Goal: Task Accomplishment & Management: Manage account settings

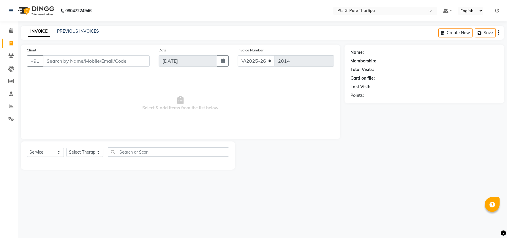
select select "6461"
select select "service"
click at [70, 32] on link "PREVIOUS INVOICES" at bounding box center [78, 30] width 42 height 5
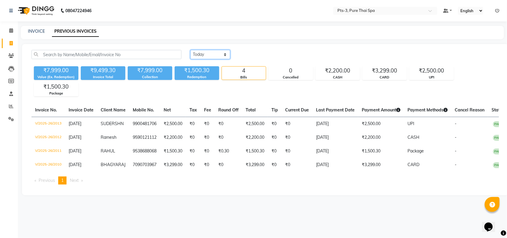
click at [204, 51] on select "Today Yesterday Custom Range" at bounding box center [210, 54] width 40 height 9
select select "yesterday"
click at [190, 50] on select "[DATE] [DATE] Custom Range" at bounding box center [210, 54] width 40 height 9
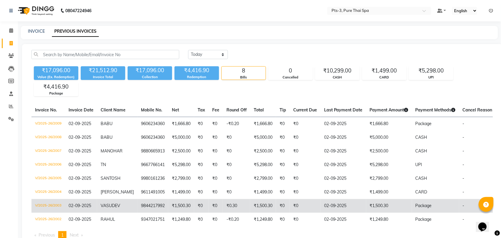
click at [229, 204] on td "₹0.30" at bounding box center [236, 206] width 27 height 14
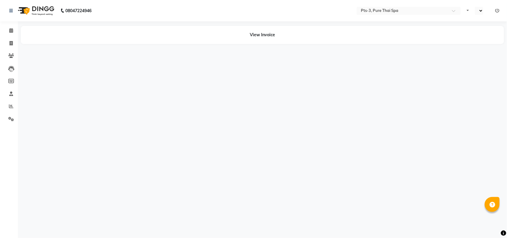
select select "en"
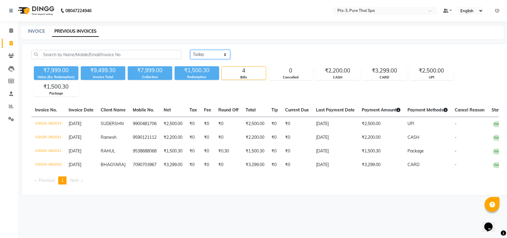
click at [206, 57] on select "Today Yesterday Custom Range" at bounding box center [210, 54] width 40 height 9
click at [190, 50] on select "Today Yesterday Custom Range" at bounding box center [210, 54] width 40 height 9
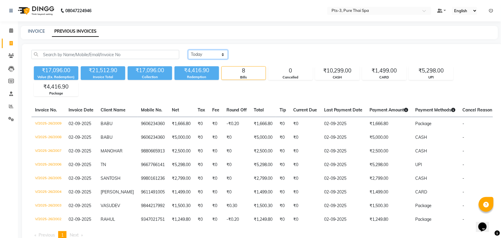
click at [195, 53] on select "Today Yesterday Custom Range" at bounding box center [208, 54] width 40 height 9
select select "range"
click at [188, 50] on select "Today Yesterday Custom Range" at bounding box center [208, 54] width 40 height 9
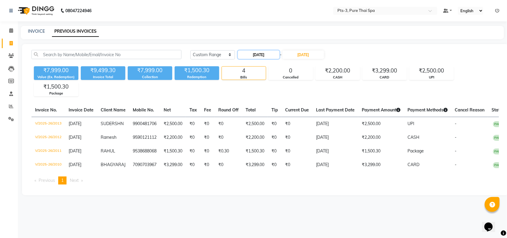
click at [260, 55] on input "[DATE]" at bounding box center [259, 54] width 42 height 8
select select "9"
select select "2025"
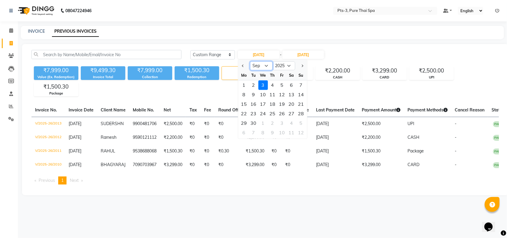
click at [266, 68] on select "Jan Feb Mar Apr May Jun Jul Aug Sep Oct Nov Dec" at bounding box center [261, 65] width 23 height 9
select select "8"
click at [250, 61] on select "Jan Feb Mar Apr May Jun Jul Aug Sep Oct Nov Dec" at bounding box center [261, 65] width 23 height 9
click at [281, 102] on div "15" at bounding box center [281, 103] width 9 height 9
type input "15-08-2025"
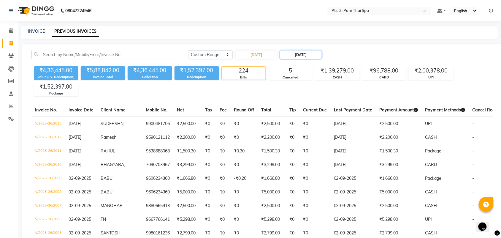
click at [314, 58] on input "[DATE]" at bounding box center [301, 54] width 42 height 8
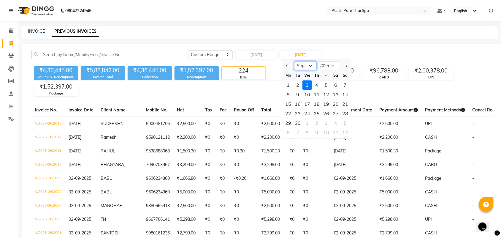
click at [310, 67] on select "Aug Sep Oct Nov Dec" at bounding box center [305, 65] width 23 height 9
select select "8"
click at [294, 61] on select "Aug Sep Oct Nov Dec" at bounding box center [305, 65] width 23 height 9
click at [328, 103] on div "15" at bounding box center [326, 103] width 9 height 9
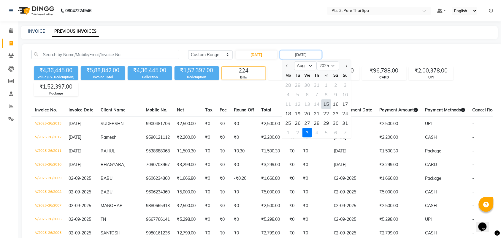
type input "15-08-2025"
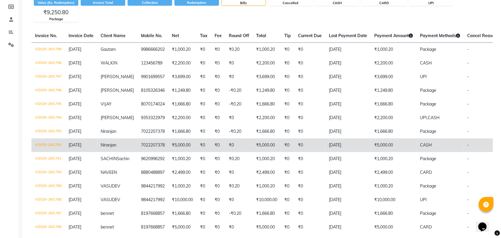
scroll to position [111, 0]
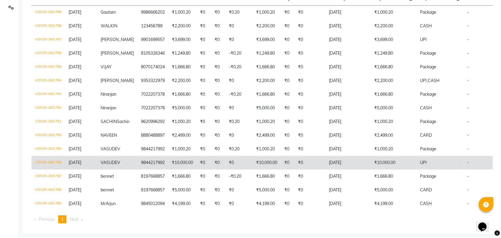
click at [299, 168] on td "₹0" at bounding box center [309, 163] width 31 height 14
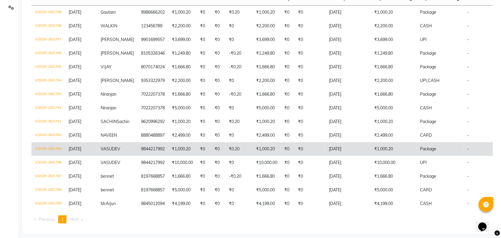
click at [196, 156] on td "₹0" at bounding box center [203, 149] width 15 height 14
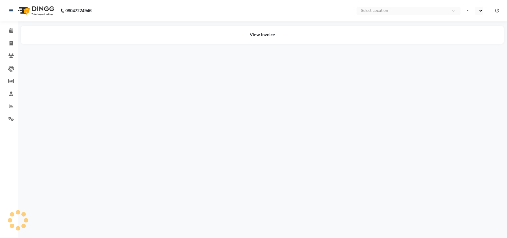
select select "en"
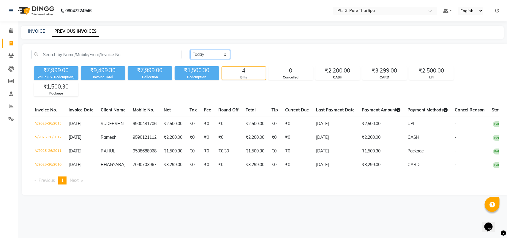
click at [210, 54] on select "[DATE] [DATE] Custom Range" at bounding box center [210, 54] width 40 height 9
select select "[DATE]"
click at [190, 50] on select "[DATE] [DATE] Custom Range" at bounding box center [210, 54] width 40 height 9
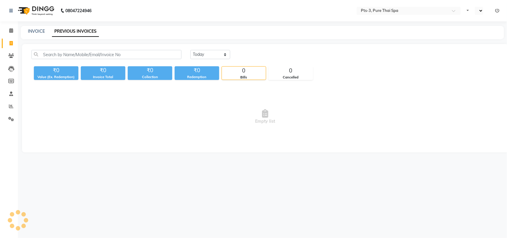
select select "en"
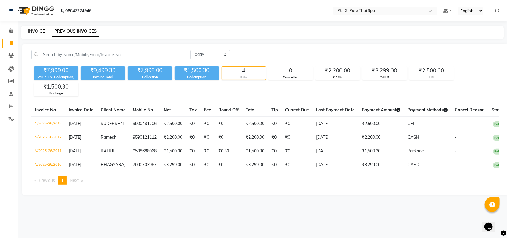
click at [34, 30] on link "INVOICE" at bounding box center [36, 30] width 17 height 5
select select "service"
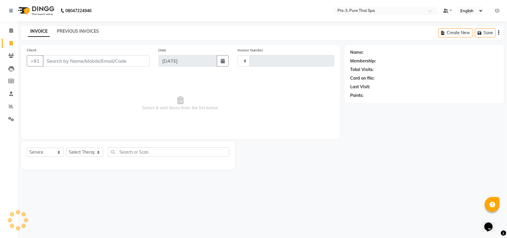
type input "2014"
select select "6461"
click at [72, 30] on link "PREVIOUS INVOICES" at bounding box center [78, 30] width 42 height 5
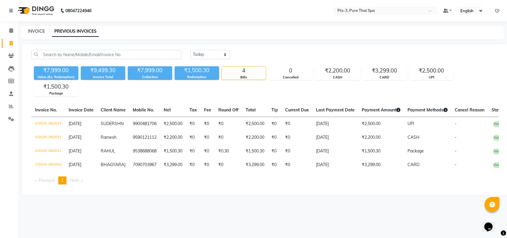
click at [35, 30] on link "INVOICE" at bounding box center [36, 30] width 17 height 5
select select "service"
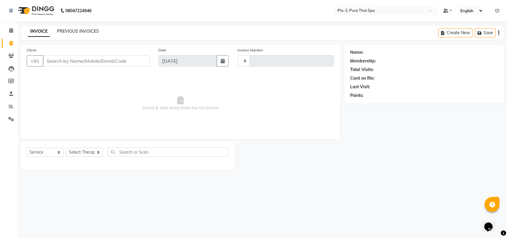
type input "2014"
select select "6461"
click at [87, 31] on link "PREVIOUS INVOICES" at bounding box center [78, 30] width 42 height 5
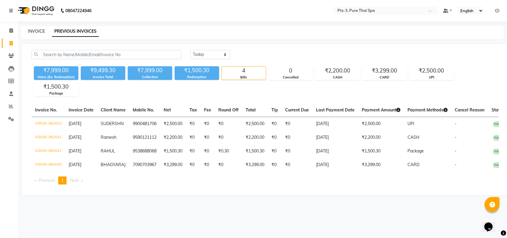
click at [37, 33] on link "INVOICE" at bounding box center [36, 30] width 17 height 5
select select "service"
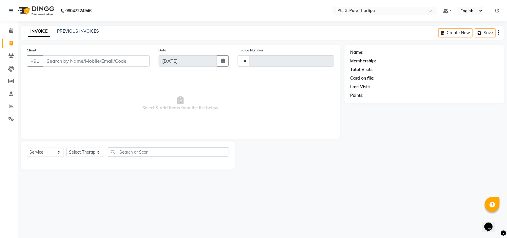
type input "2014"
select select "6461"
click at [83, 30] on link "PREVIOUS INVOICES" at bounding box center [78, 30] width 42 height 5
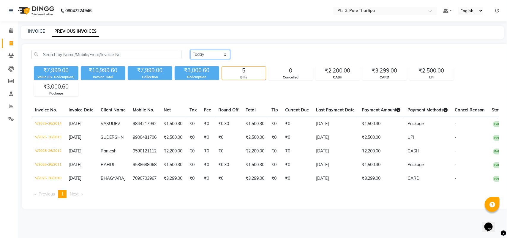
click at [219, 54] on select "Today Yesterday Custom Range" at bounding box center [210, 54] width 40 height 9
select select "yesterday"
click at [190, 50] on select "Today Yesterday Custom Range" at bounding box center [210, 54] width 40 height 9
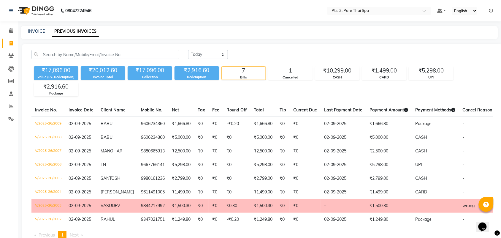
click at [137, 207] on td "9844217992" at bounding box center [152, 206] width 31 height 14
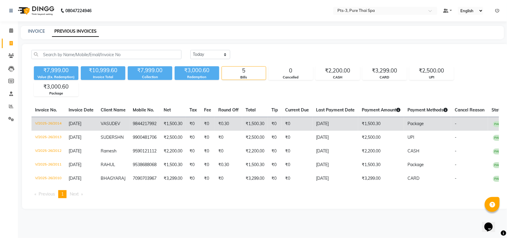
click at [224, 121] on td "₹0.30" at bounding box center [228, 124] width 27 height 14
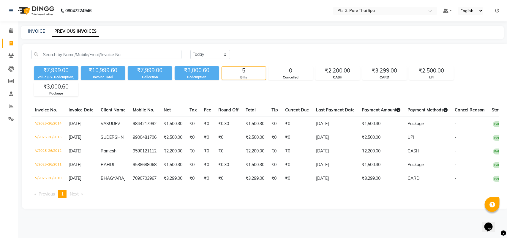
click at [31, 27] on div "INVOICE PREVIOUS INVOICES" at bounding box center [262, 32] width 483 height 13
click at [37, 33] on link "INVOICE" at bounding box center [36, 30] width 17 height 5
select select "6461"
select select "service"
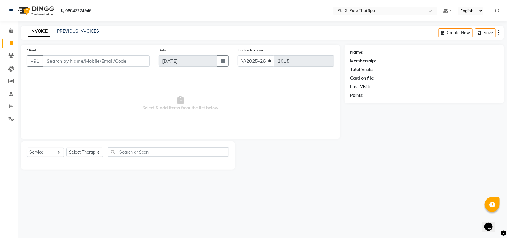
click at [70, 109] on span "Select & add items from the list below" at bounding box center [180, 103] width 307 height 59
click at [45, 61] on input "Client" at bounding box center [96, 60] width 107 height 11
click at [14, 56] on span at bounding box center [11, 56] width 10 height 7
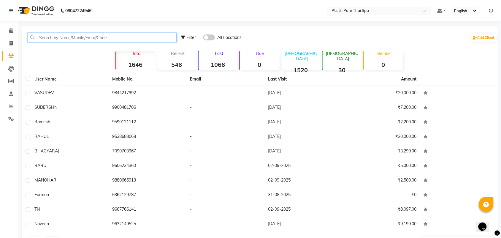
click at [67, 36] on input "text" at bounding box center [102, 37] width 149 height 9
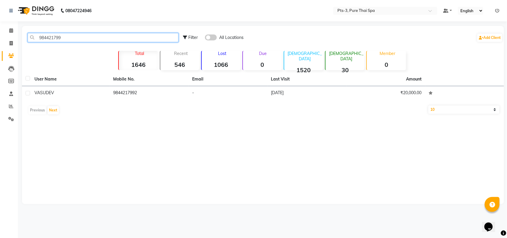
type input "984421799"
click at [226, 101] on div "User Name Mobile No. Email Last Visit Amount VASUDEV 9844217992 - 03-09-2025 ₹2…" at bounding box center [263, 94] width 482 height 45
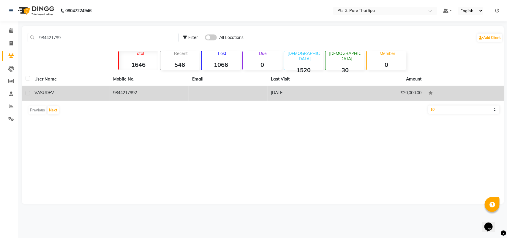
click at [364, 97] on td "₹20,000.00" at bounding box center [385, 93] width 79 height 15
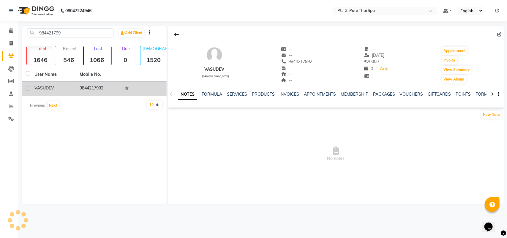
click at [364, 97] on div "VASUDEV male -- -- 9844217992 -- -- -- -- 03-09-2025 ₹ 20000 0 | Add Appointmen…" at bounding box center [336, 115] width 336 height 178
click at [381, 93] on link "PACKAGES" at bounding box center [384, 93] width 22 height 5
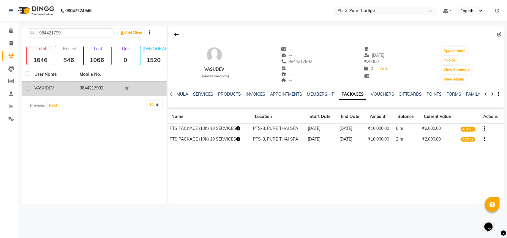
click at [484, 139] on icon "button" at bounding box center [484, 139] width 1 height 0
click at [463, 128] on div "Redemption History" at bounding box center [455, 127] width 39 height 7
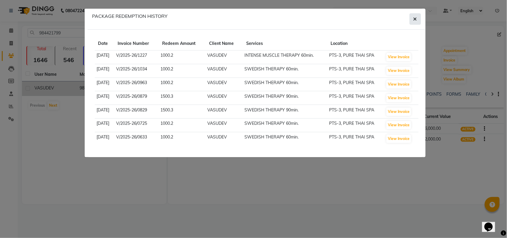
click at [416, 19] on icon "button" at bounding box center [415, 19] width 4 height 5
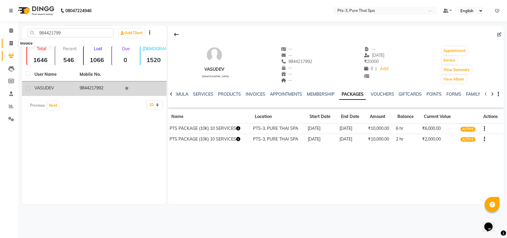
click at [11, 42] on icon at bounding box center [10, 43] width 3 height 4
select select "6461"
select select "service"
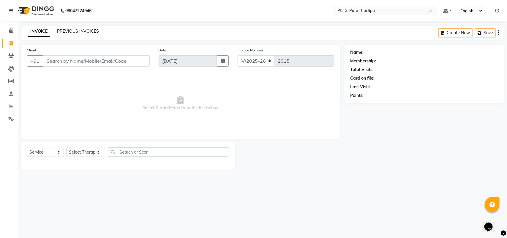
click at [78, 31] on link "PREVIOUS INVOICES" at bounding box center [78, 30] width 42 height 5
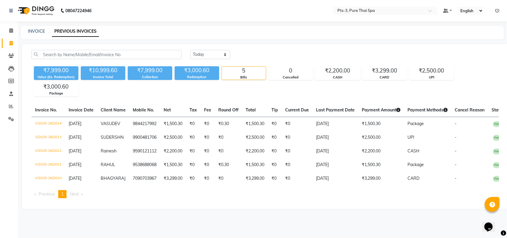
click at [38, 35] on div "INVOICE PREVIOUS INVOICES" at bounding box center [262, 32] width 483 height 13
click at [38, 30] on link "INVOICE" at bounding box center [36, 30] width 17 height 5
select select "service"
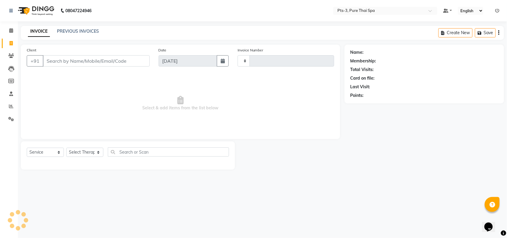
type input "2015"
select select "6461"
click at [48, 60] on input "Client" at bounding box center [96, 60] width 107 height 11
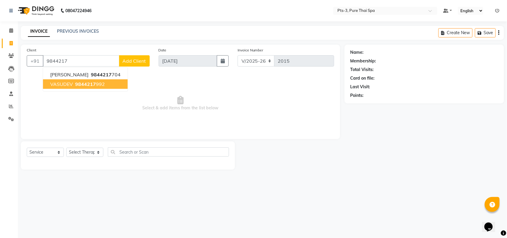
click at [80, 84] on span "9844217" at bounding box center [85, 84] width 21 height 6
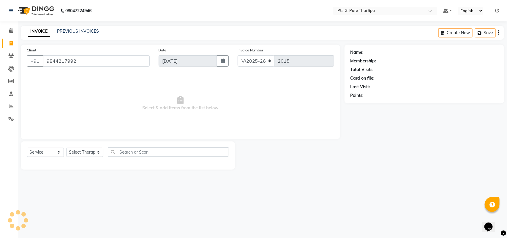
type input "9844217992"
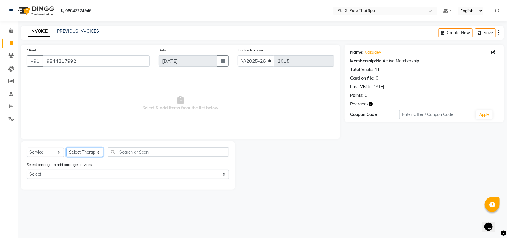
click at [73, 154] on select "Select Therapist ALINA AMMI ANYONE CASPER HANA IVY JANCY JENNY JIYA J.J JULIY L…" at bounding box center [84, 151] width 37 height 9
select select "84208"
click at [66, 147] on select "Select Therapist ALINA AMMI ANYONE CASPER HANA IVY JANCY JENNY JIYA J.J JULIY L…" at bounding box center [84, 151] width 37 height 9
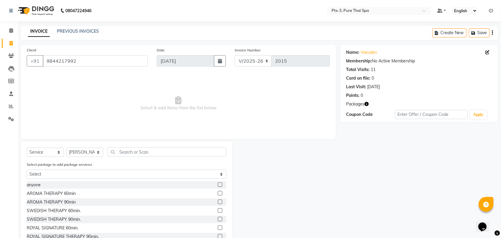
click at [211, 217] on div "SWEDISH THERAPY 90min." at bounding box center [127, 218] width 200 height 7
click at [218, 219] on label at bounding box center [220, 219] width 4 height 4
click at [218, 219] on input "checkbox" at bounding box center [220, 219] width 4 height 4
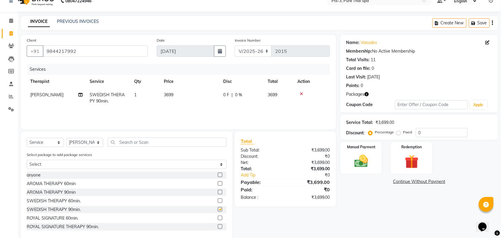
checkbox input "false"
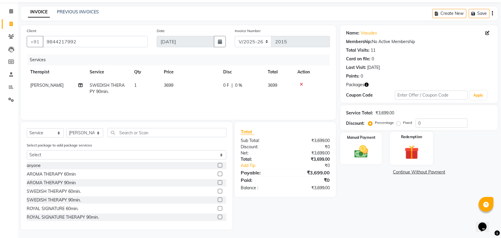
click at [395, 153] on div "Redemption" at bounding box center [411, 148] width 43 height 33
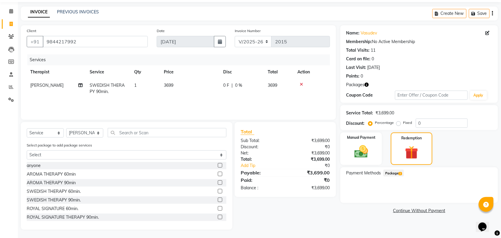
click at [401, 173] on span "2" at bounding box center [400, 174] width 3 height 4
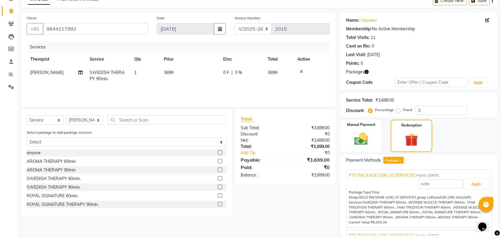
scroll to position [53, 0]
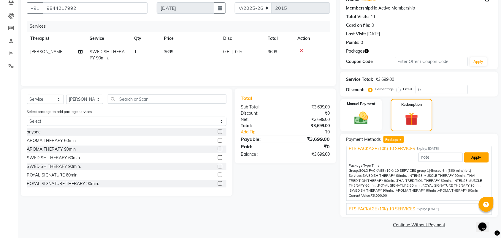
click at [474, 159] on button "Apply" at bounding box center [476, 157] width 25 height 10
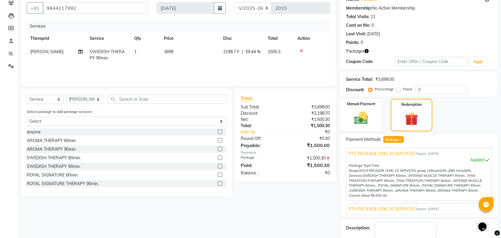
click at [413, 207] on span "PTS PACKAGE (10K) 10 SERVICES" at bounding box center [382, 209] width 66 height 6
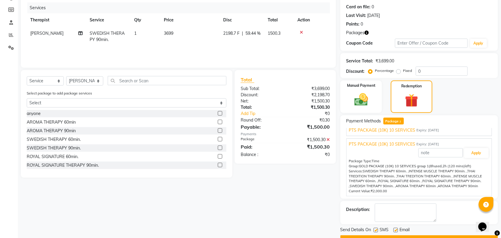
scroll to position [87, 0]
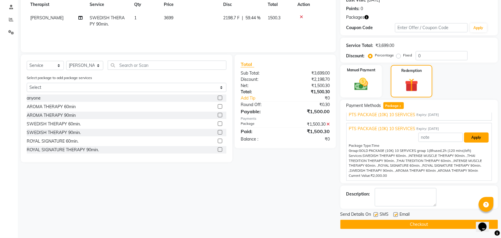
click at [477, 136] on button "Apply" at bounding box center [476, 137] width 25 height 10
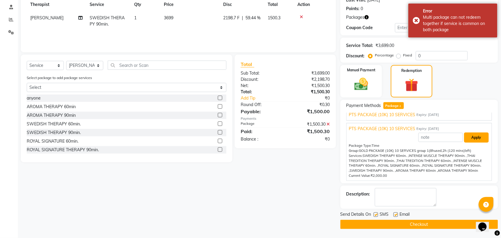
click at [477, 136] on button "Apply" at bounding box center [476, 137] width 25 height 10
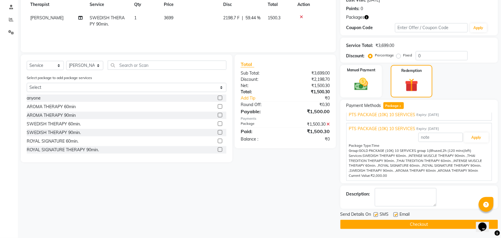
click at [374, 217] on div at bounding box center [376, 215] width 4 height 6
click at [377, 215] on label at bounding box center [376, 214] width 4 height 4
click at [377, 215] on input "checkbox" at bounding box center [376, 215] width 4 height 4
checkbox input "false"
click at [394, 214] on label at bounding box center [395, 214] width 4 height 4
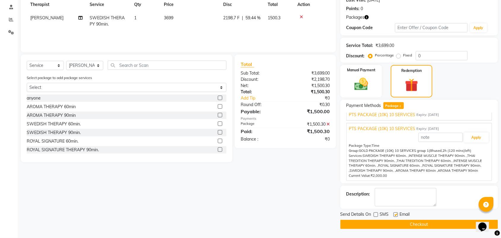
click at [394, 214] on input "checkbox" at bounding box center [395, 215] width 4 height 4
checkbox input "false"
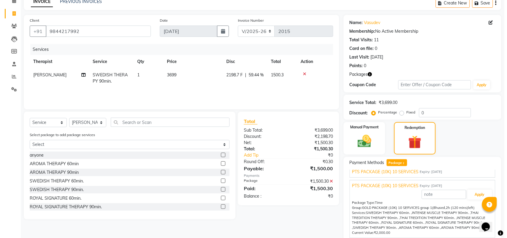
scroll to position [0, 0]
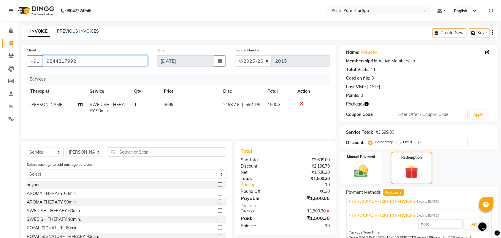
click at [77, 63] on input "9844217992" at bounding box center [95, 60] width 105 height 11
click at [13, 58] on span at bounding box center [11, 56] width 10 height 7
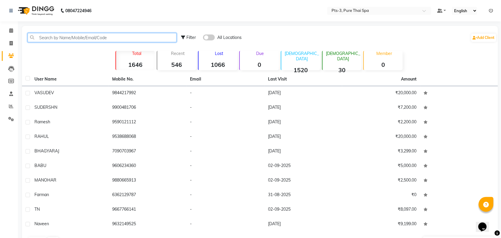
paste input "9844217992"
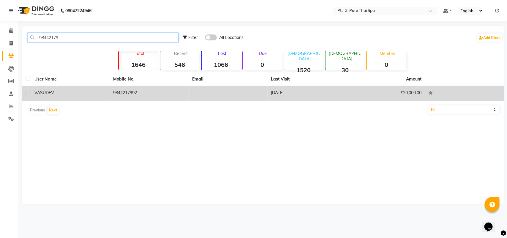
type input "98442179"
click at [235, 88] on td "-" at bounding box center [227, 93] width 79 height 15
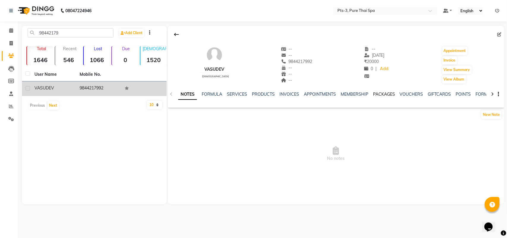
click at [382, 93] on link "PACKAGES" at bounding box center [384, 93] width 22 height 5
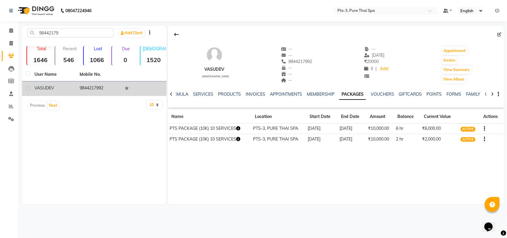
click at [478, 138] on td "ACTIVE" at bounding box center [468, 139] width 21 height 10
click at [472, 137] on span "ACTIVE" at bounding box center [467, 139] width 15 height 5
click at [483, 140] on button "button" at bounding box center [483, 139] width 4 height 6
click at [453, 142] on div "Edit" at bounding box center [455, 142] width 39 height 7
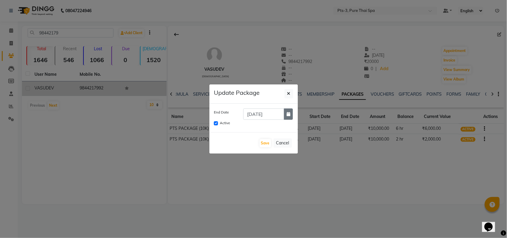
click at [290, 115] on button "button" at bounding box center [288, 113] width 9 height 11
select select "2"
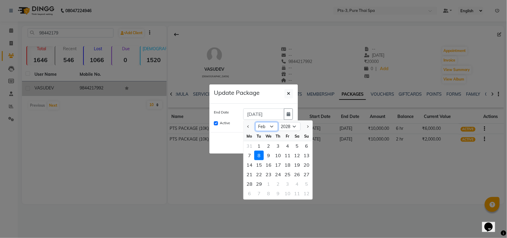
click at [272, 127] on select "Jan Feb Mar Apr May Jun Jul Aug Sep Oct Nov Dec" at bounding box center [266, 126] width 23 height 9
click at [290, 128] on select "2025 2026 2027 2028 2029 2030 2031 2032 2033 2034 2035 2036 2037 2038" at bounding box center [289, 126] width 23 height 9
select select "2025"
click at [278, 122] on select "2025 2026 2027 2028 2029 2030 2031 2032 2033 2034 2035 2036 2037 2038" at bounding box center [289, 126] width 23 height 9
click at [266, 128] on select "Sep Oct Nov Dec" at bounding box center [266, 126] width 23 height 9
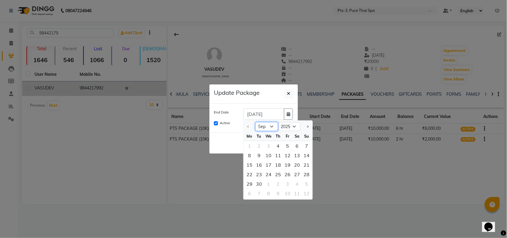
select select "11"
click at [255, 122] on select "Sep Oct Nov Dec" at bounding box center [266, 126] width 23 height 9
click at [289, 165] on div "14" at bounding box center [286, 164] width 9 height 9
type input "14-11-2025"
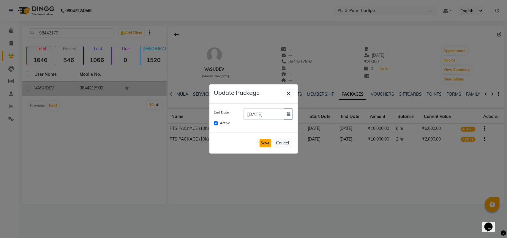
click at [263, 145] on button "Save" at bounding box center [265, 143] width 12 height 8
checkbox input "false"
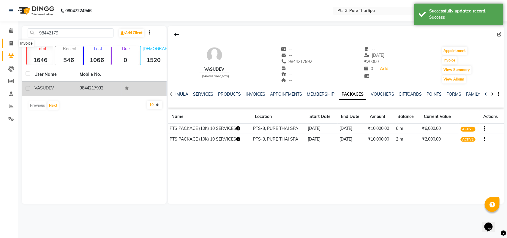
click at [9, 42] on icon at bounding box center [10, 43] width 3 height 4
select select "service"
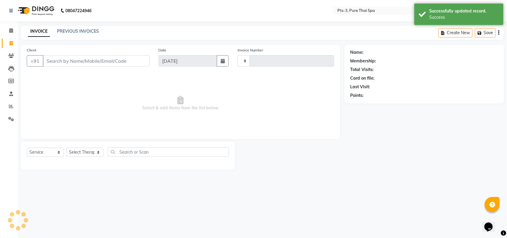
type input "2015"
select select "6461"
click at [59, 28] on link "PREVIOUS INVOICES" at bounding box center [78, 30] width 42 height 5
